Goal: Information Seeking & Learning: Find specific fact

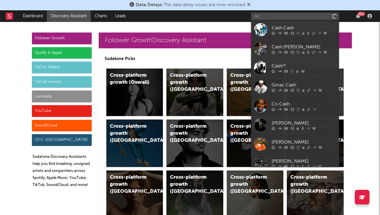
type input "c"
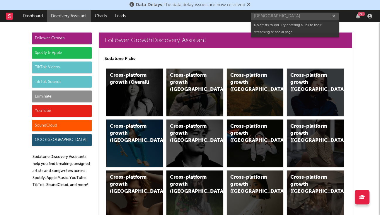
type input "kashfrmdaisland"
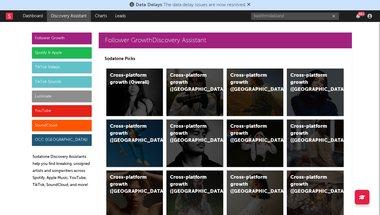
click at [294, 18] on input "kashfrmdaisland" at bounding box center [295, 16] width 88 height 7
